Goal: Transaction & Acquisition: Download file/media

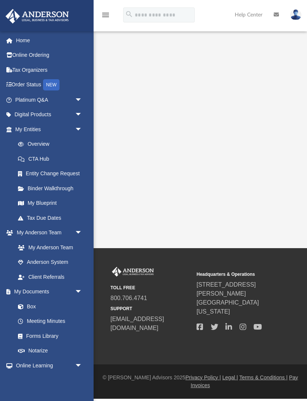
click at [50, 98] on link "Platinum Q&A arrow_drop_down" at bounding box center [49, 99] width 88 height 15
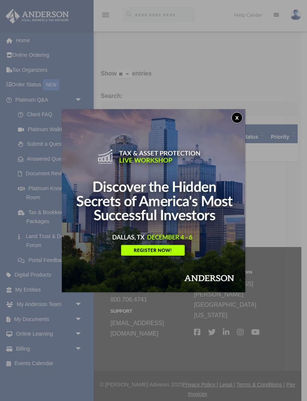
click at [232, 117] on button "x" at bounding box center [236, 117] width 11 height 11
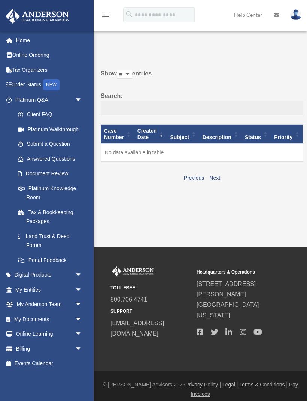
click at [76, 285] on span "arrow_drop_down" at bounding box center [82, 289] width 15 height 15
click at [80, 268] on span "arrow_drop_down" at bounding box center [82, 275] width 15 height 15
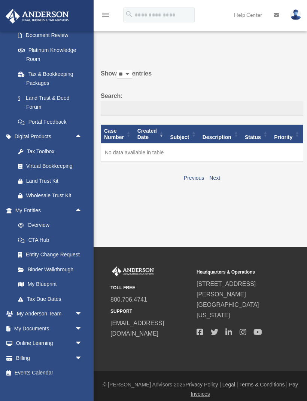
scroll to position [138, 0]
click at [79, 321] on span "arrow_drop_down" at bounding box center [82, 328] width 15 height 15
click at [37, 336] on link "Box" at bounding box center [51, 343] width 83 height 15
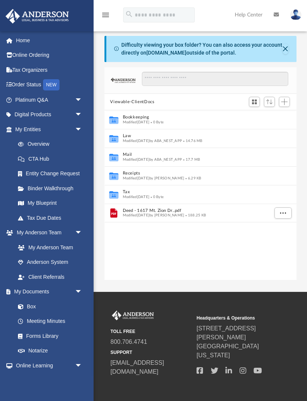
scroll to position [170, 192]
click at [286, 43] on div "Difficulty viewing your box folder? You can also access your account directly o…" at bounding box center [201, 49] width 190 height 26
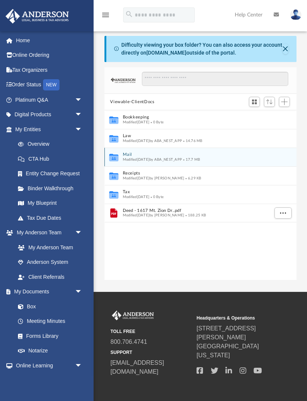
click at [204, 157] on button "Mail" at bounding box center [194, 155] width 145 height 5
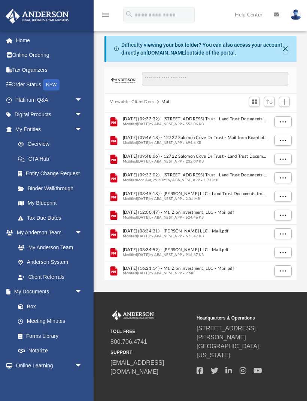
scroll to position [204, 0]
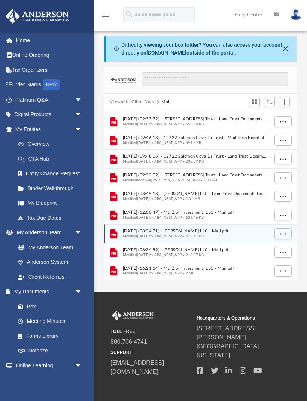
click at [214, 229] on span "2025.10.06 (08:34:31) - Christ Kem LLC - Mail.pdf" at bounding box center [194, 231] width 145 height 5
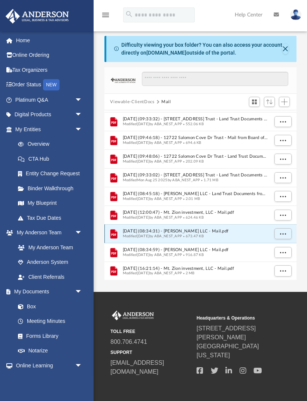
click at [283, 229] on button "More options" at bounding box center [282, 233] width 17 height 11
click at [279, 258] on li "Download" at bounding box center [276, 260] width 22 height 8
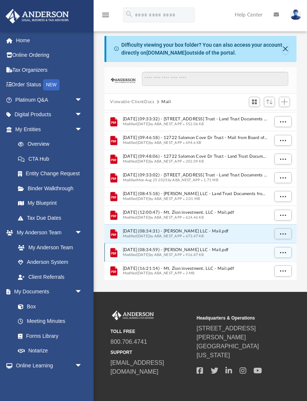
click at [284, 248] on button "More options" at bounding box center [282, 252] width 17 height 11
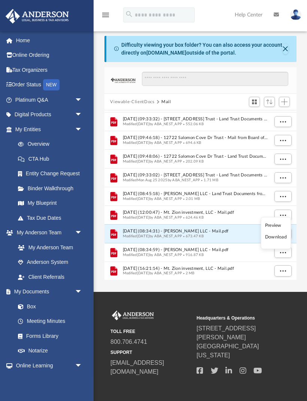
click at [283, 233] on li "Download" at bounding box center [276, 237] width 22 height 8
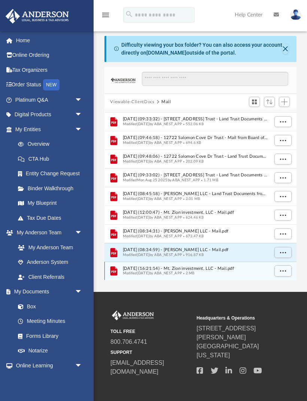
click at [278, 269] on button "More options" at bounding box center [282, 271] width 17 height 11
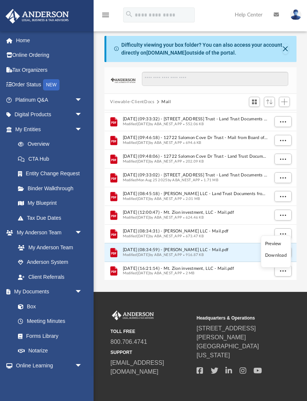
click at [281, 247] on li "Preview" at bounding box center [276, 244] width 22 height 8
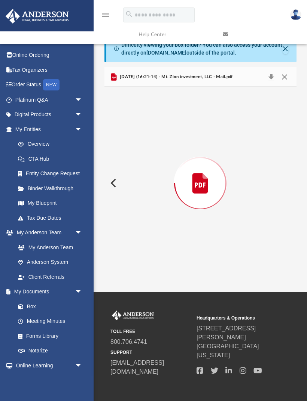
click at [271, 257] on div "Preview" at bounding box center [200, 183] width 192 height 193
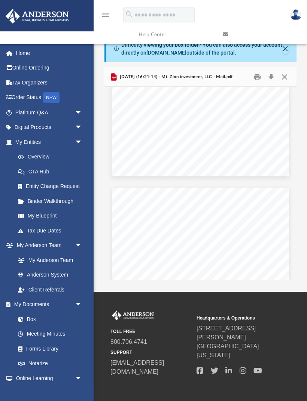
scroll to position [387, 0]
